Goal: Transaction & Acquisition: Purchase product/service

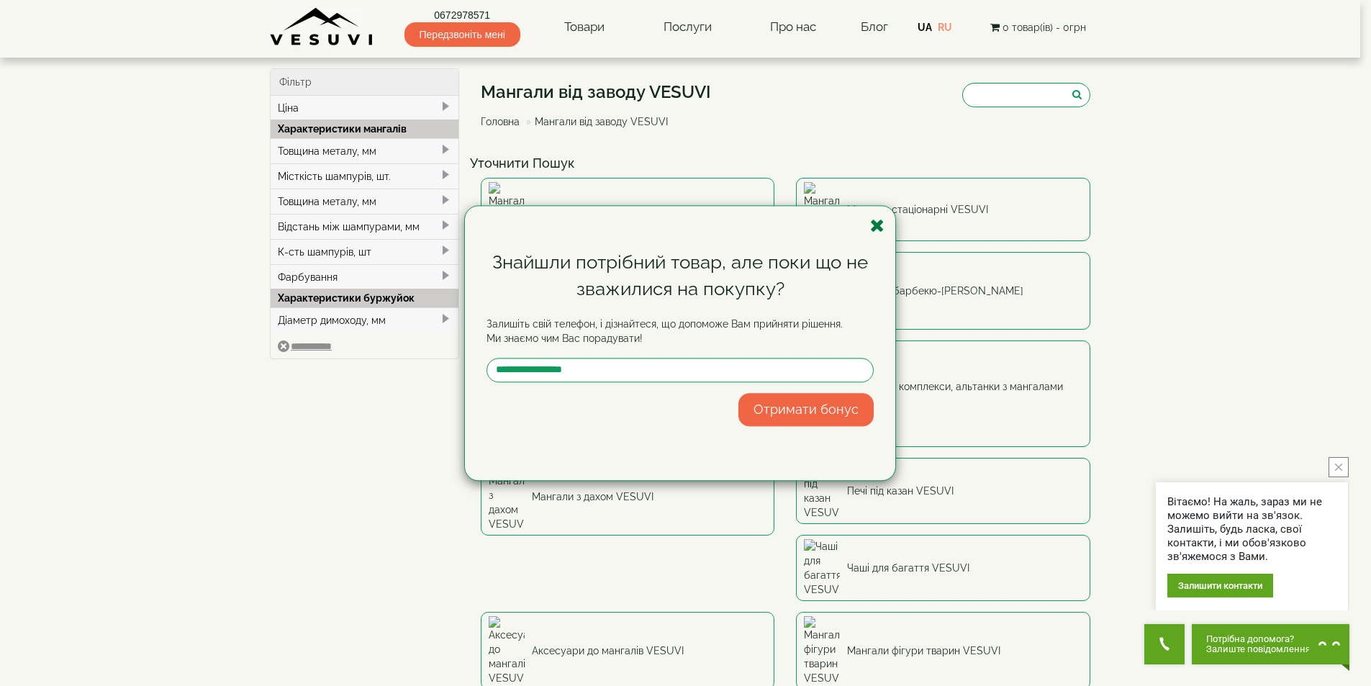
click at [881, 223] on icon "button" at bounding box center [877, 226] width 14 height 18
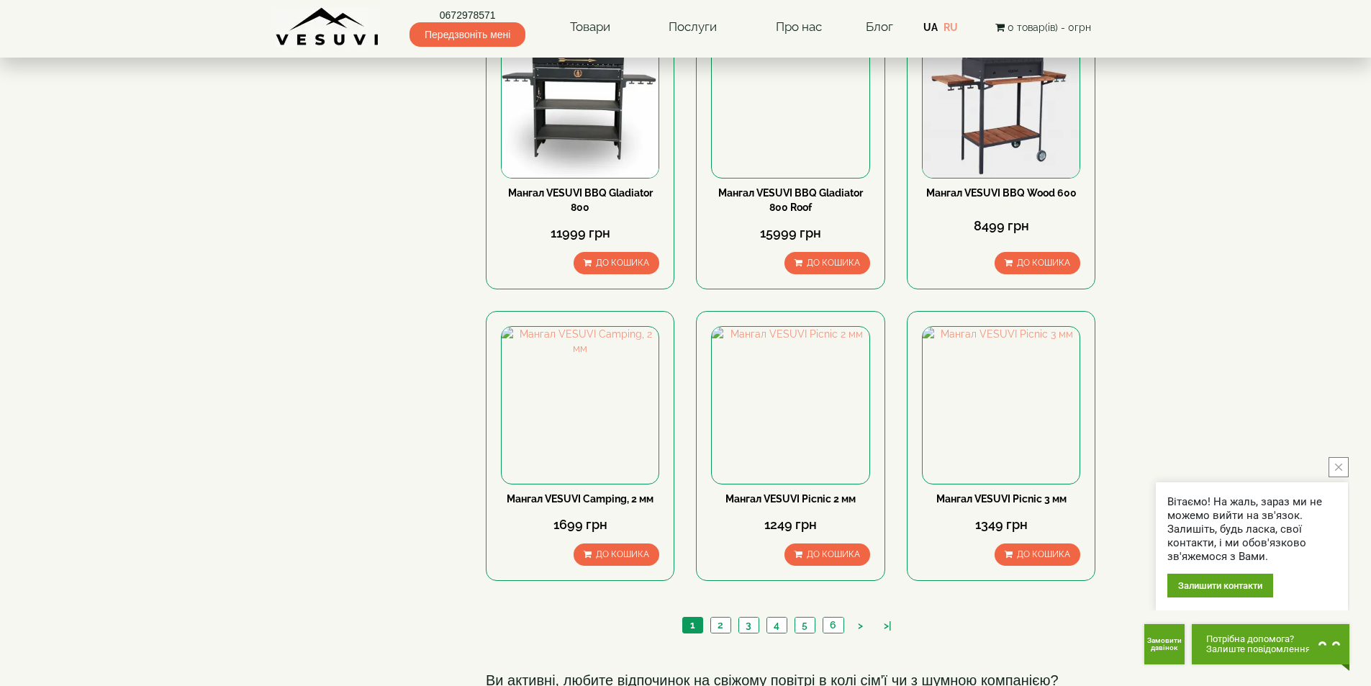
scroll to position [1799, 0]
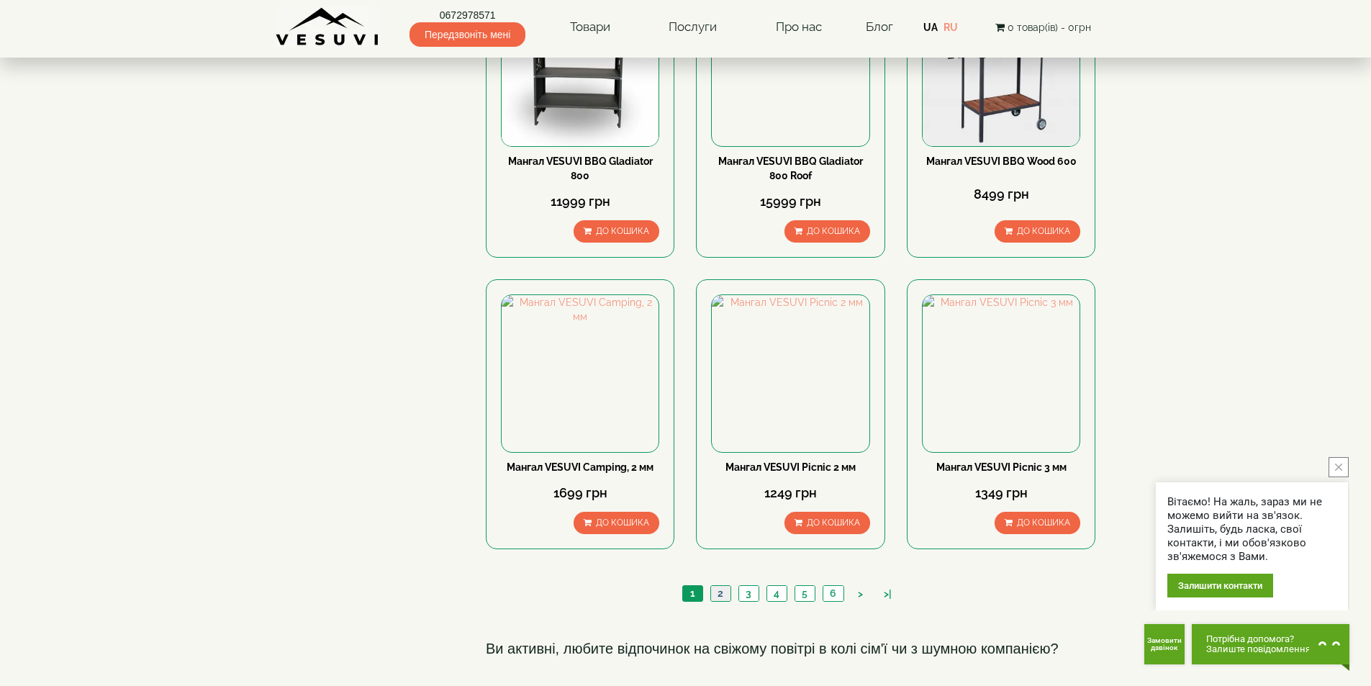
click at [718, 586] on link "2" at bounding box center [720, 593] width 20 height 15
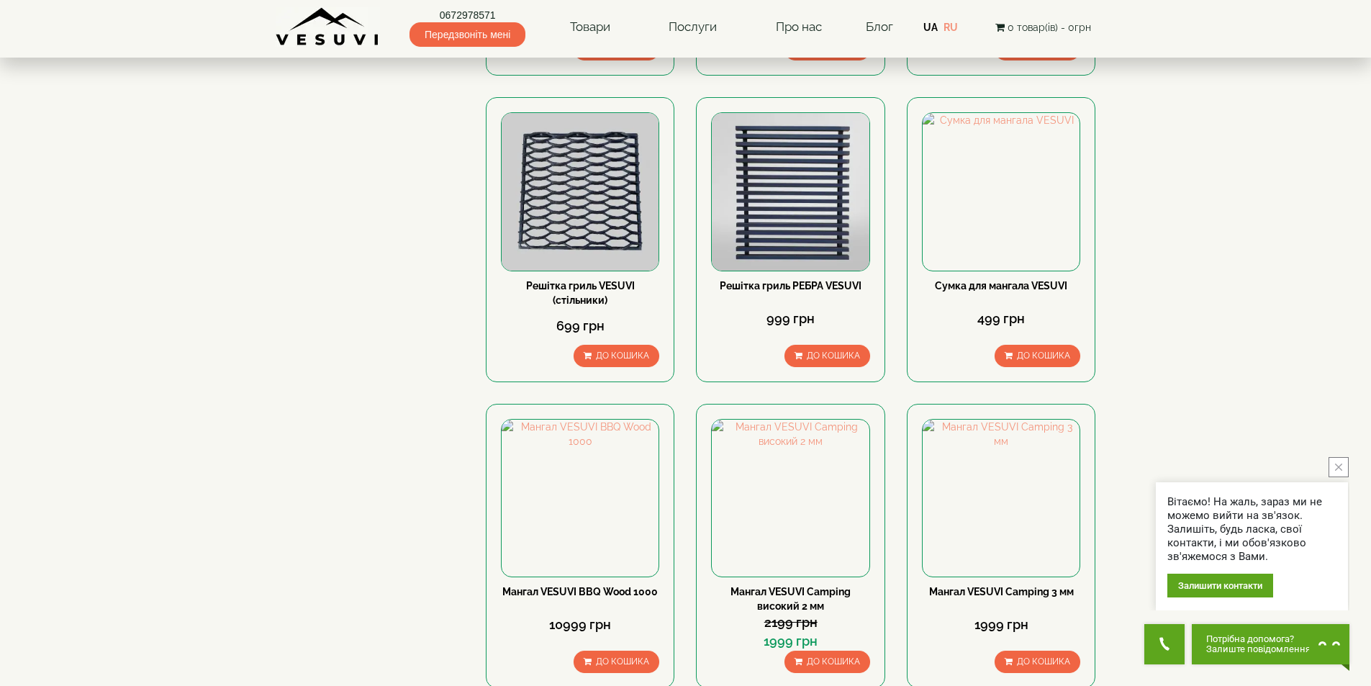
scroll to position [1746, 0]
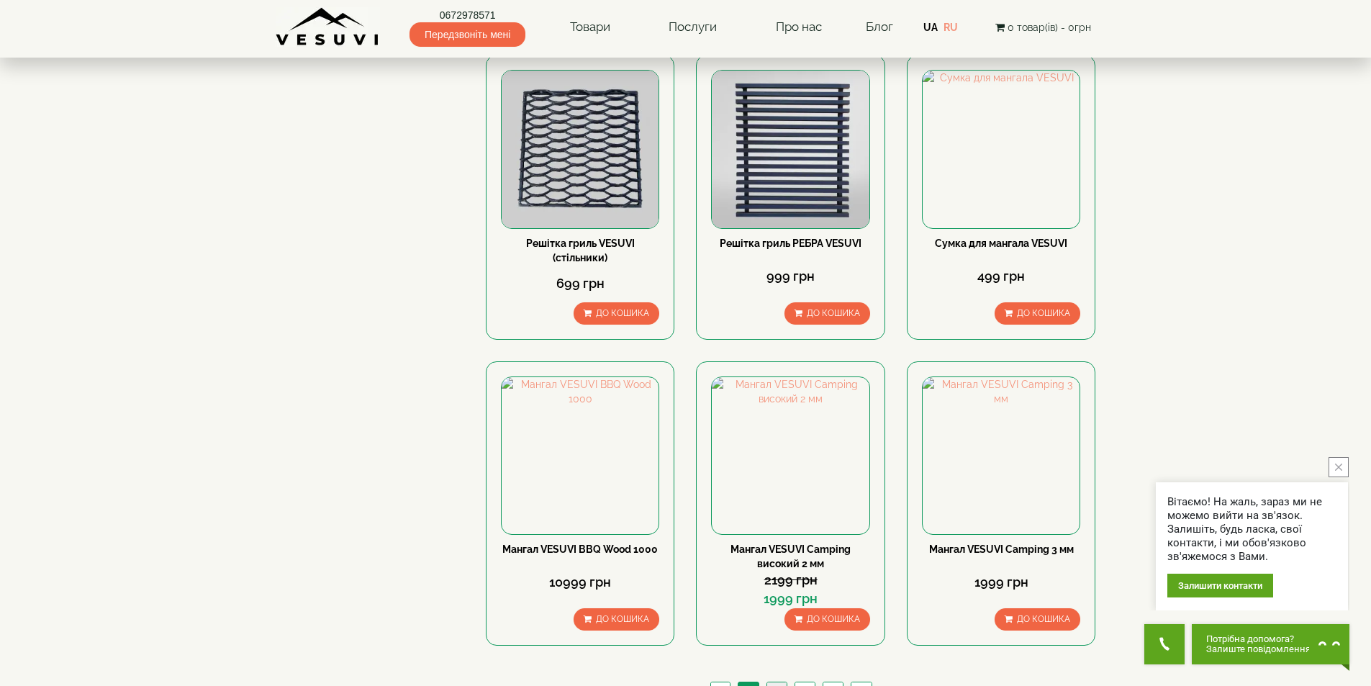
click at [774, 682] on link "3" at bounding box center [776, 689] width 20 height 15
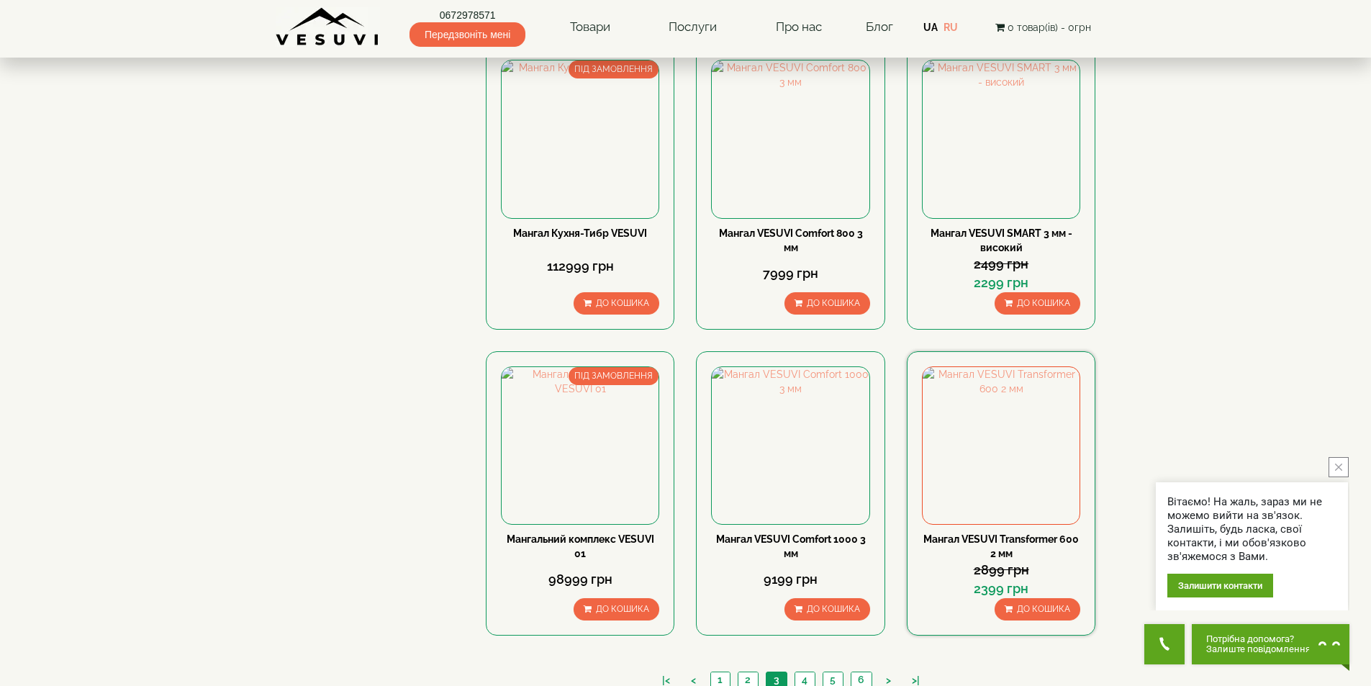
scroll to position [1717, 0]
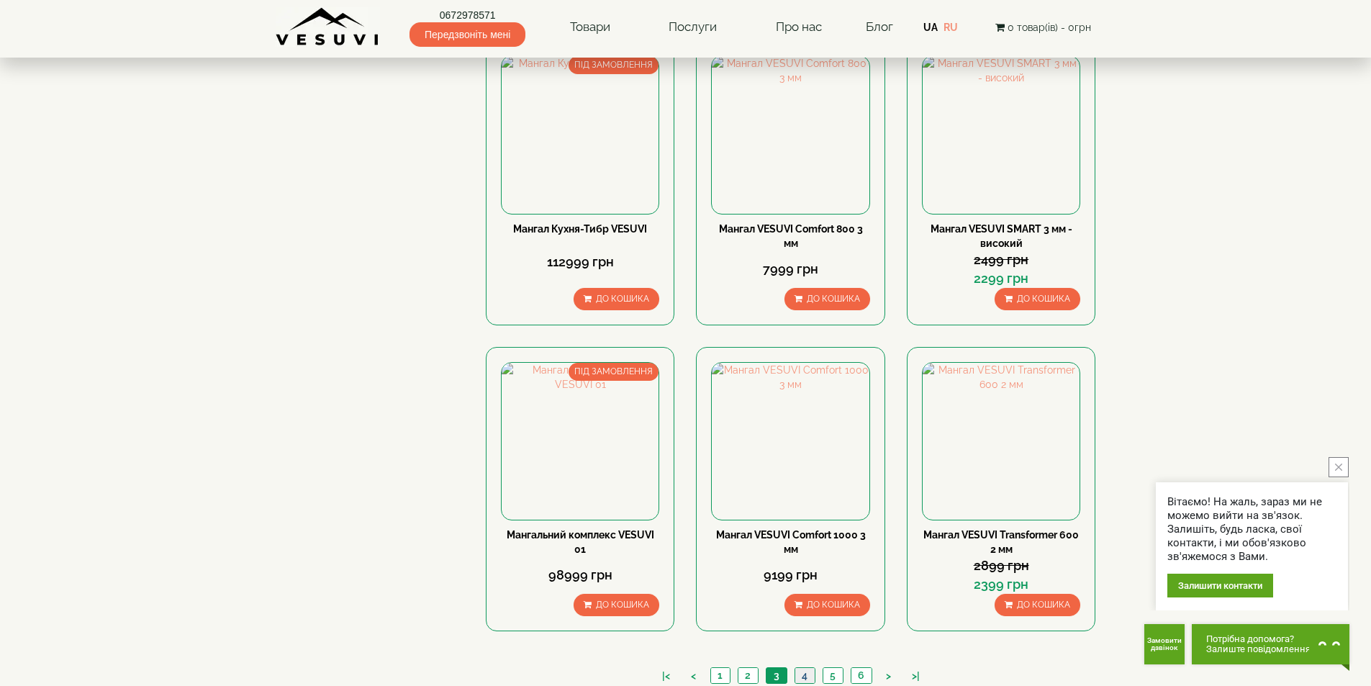
click at [809, 668] on link "4" at bounding box center [805, 675] width 20 height 15
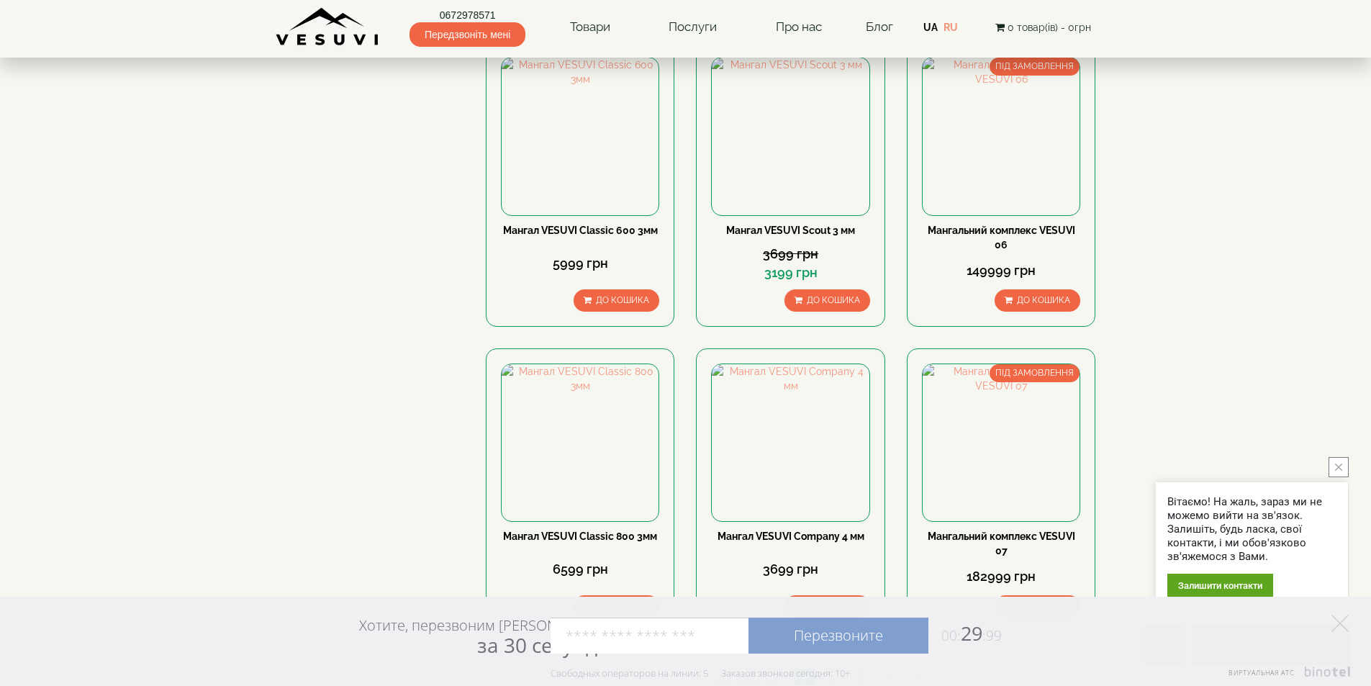
scroll to position [1717, 0]
click at [831, 668] on link "5" at bounding box center [833, 675] width 20 height 15
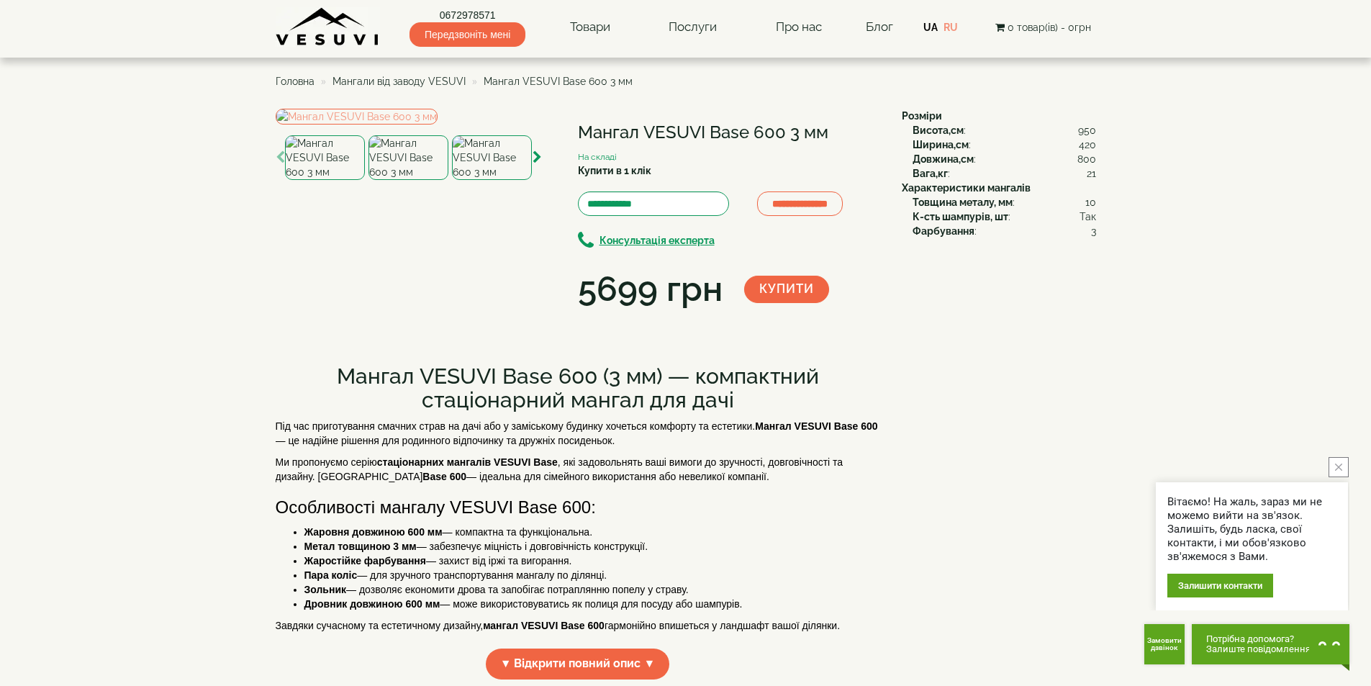
click at [407, 180] on img at bounding box center [408, 157] width 80 height 45
click at [499, 180] on img at bounding box center [492, 157] width 80 height 45
click at [534, 164] on icon "button" at bounding box center [537, 157] width 9 height 13
click at [539, 164] on icon "button" at bounding box center [537, 157] width 9 height 13
click at [482, 180] on img at bounding box center [492, 157] width 80 height 45
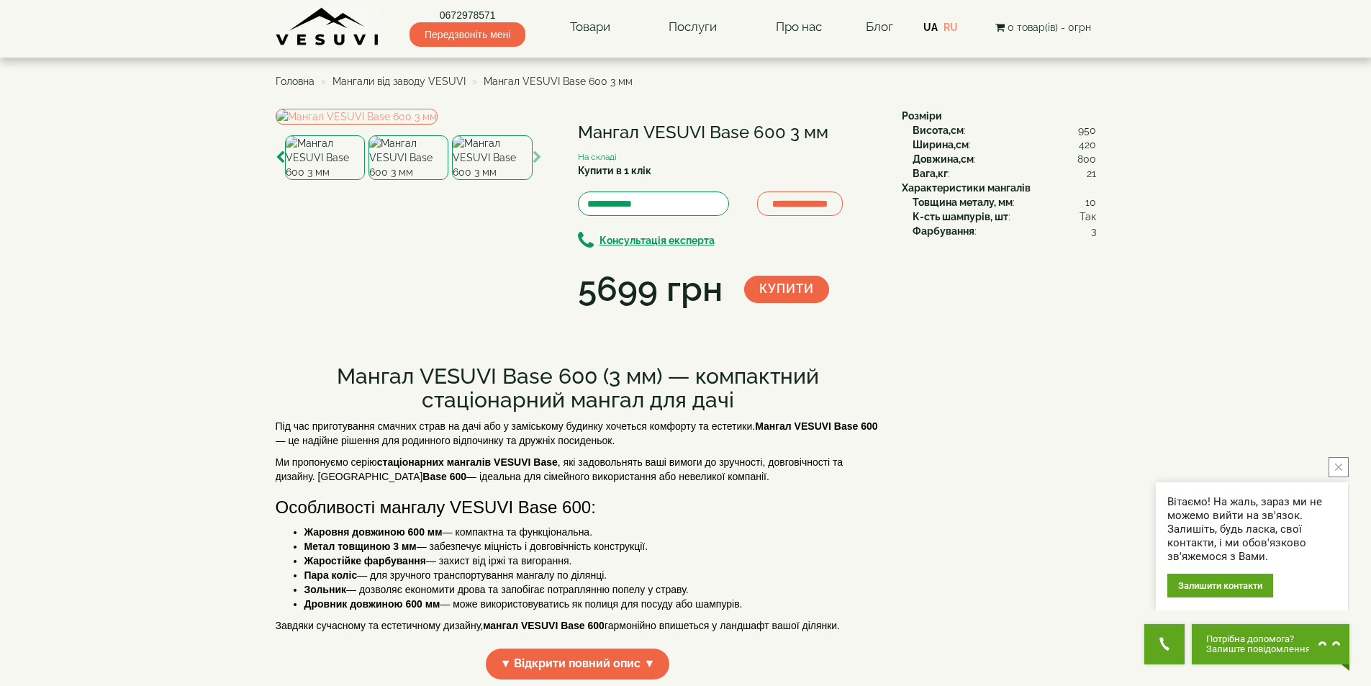
click at [418, 180] on img at bounding box center [408, 157] width 80 height 45
click at [408, 180] on img at bounding box center [408, 157] width 80 height 45
click at [479, 180] on img at bounding box center [492, 157] width 80 height 45
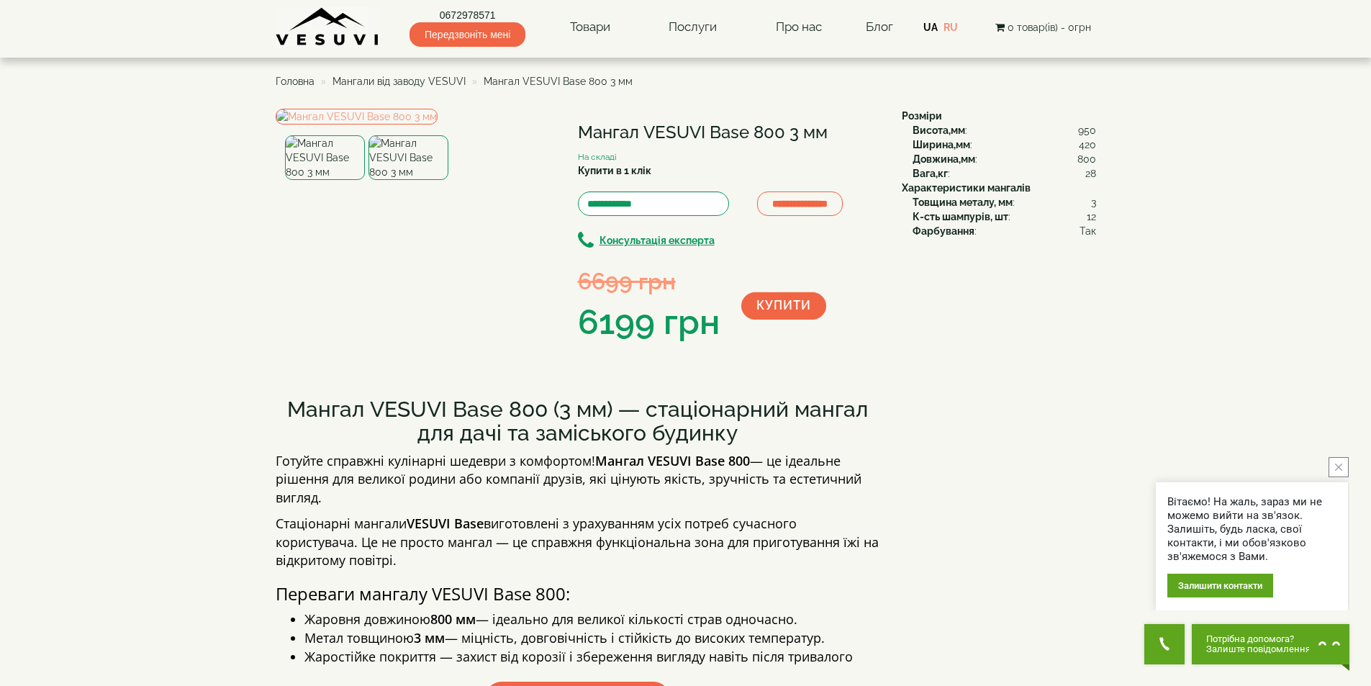
click at [406, 180] on img at bounding box center [408, 157] width 80 height 45
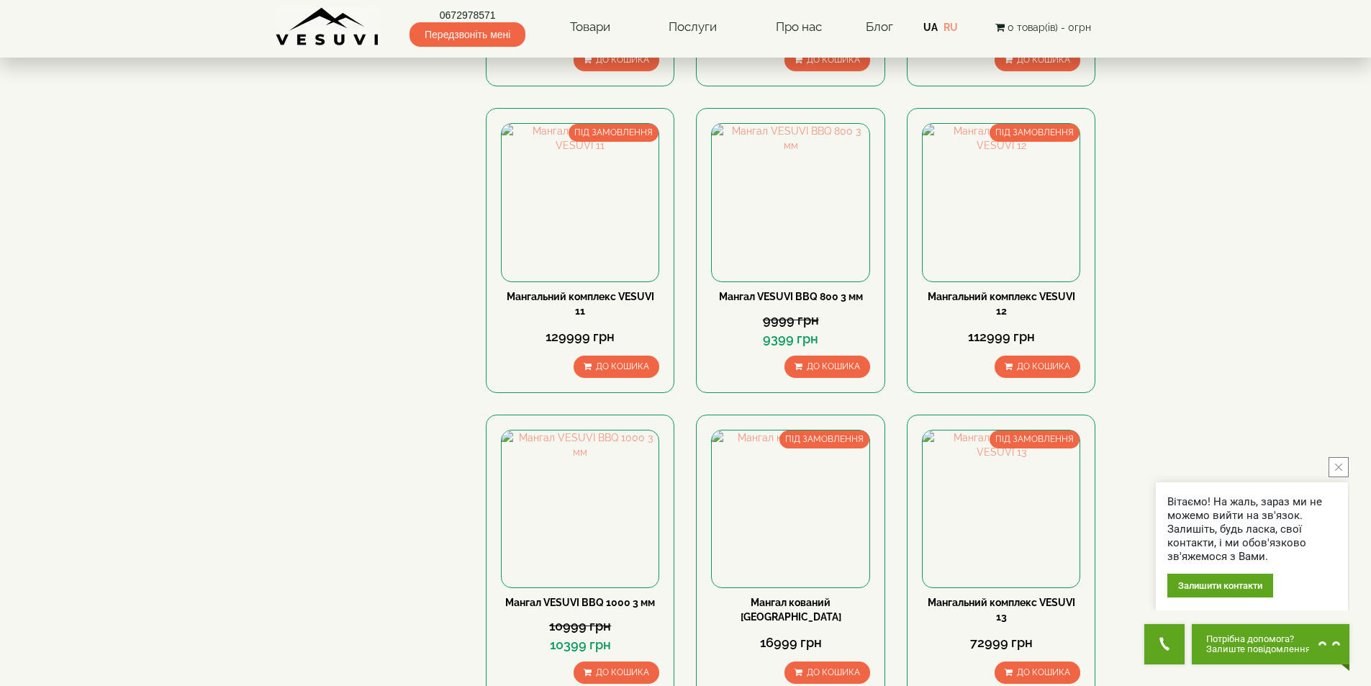
scroll to position [1655, 0]
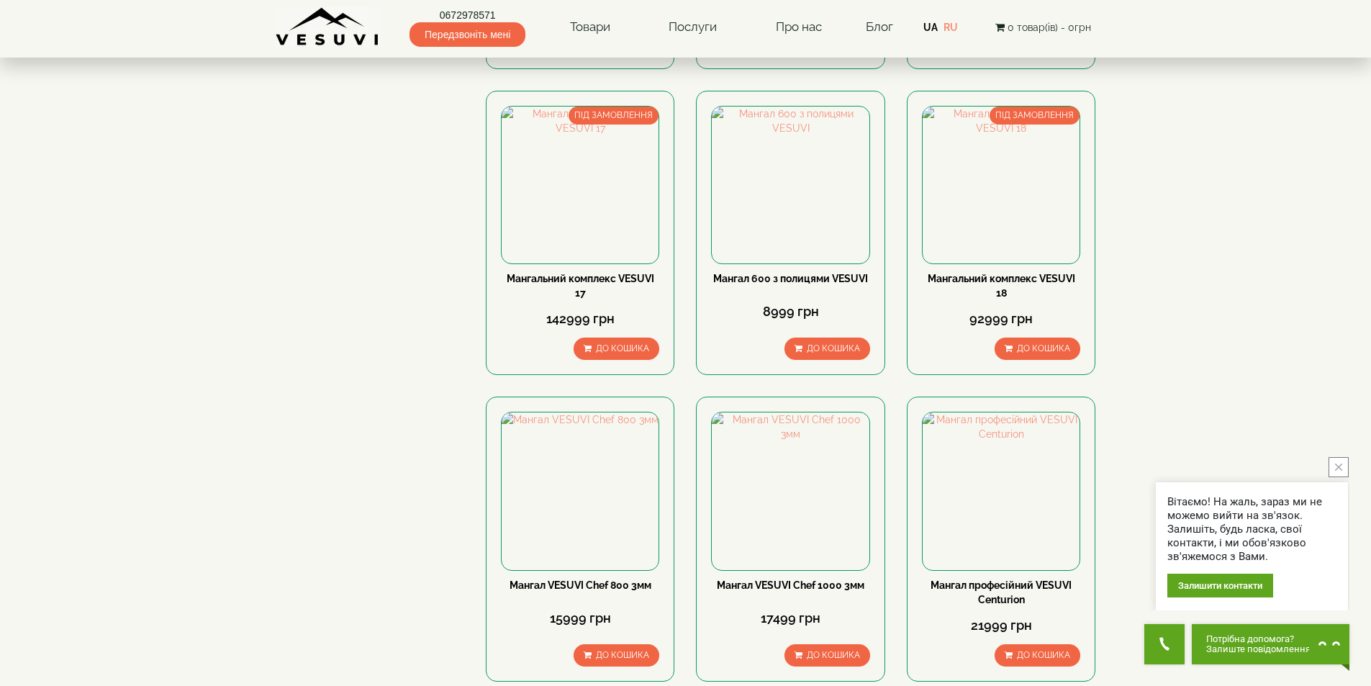
scroll to position [1080, 0]
